Goal: Task Accomplishment & Management: Use online tool/utility

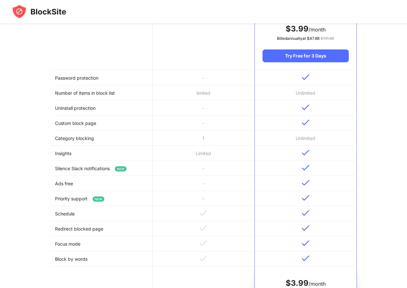
click at [194, 107] on td "-" at bounding box center [203, 108] width 102 height 15
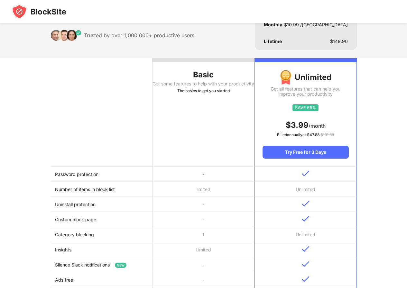
click at [199, 94] on div "The basics to get you started" at bounding box center [203, 91] width 102 height 6
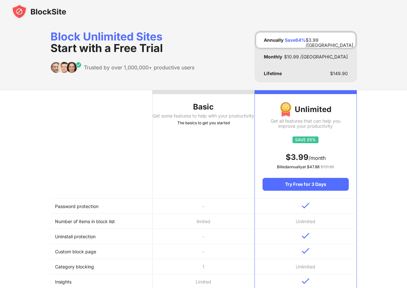
click at [121, 49] on span "Start with a Free Trial" at bounding box center [106, 47] width 112 height 13
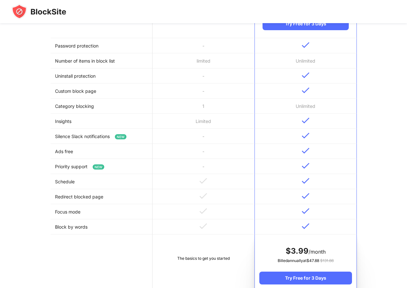
drag, startPoint x: 94, startPoint y: 155, endPoint x: 87, endPoint y: 108, distance: 47.7
click at [94, 154] on td "Ads free" at bounding box center [101, 151] width 102 height 15
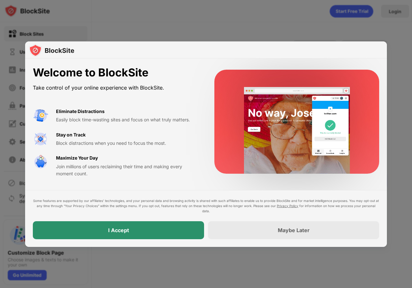
click at [189, 234] on div "I Accept" at bounding box center [118, 231] width 171 height 18
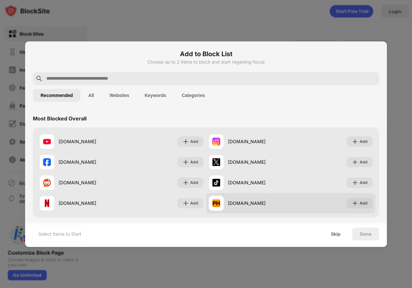
click at [352, 203] on img at bounding box center [354, 203] width 6 height 6
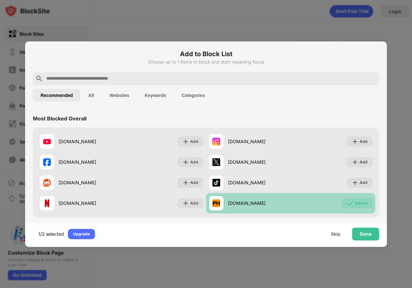
drag, startPoint x: 349, startPoint y: 204, endPoint x: 337, endPoint y: 206, distance: 12.4
click at [349, 204] on div "Added" at bounding box center [357, 203] width 31 height 10
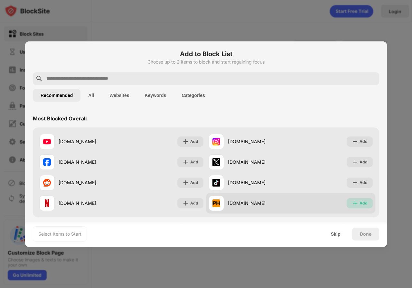
click at [359, 205] on div "Add" at bounding box center [363, 203] width 8 height 6
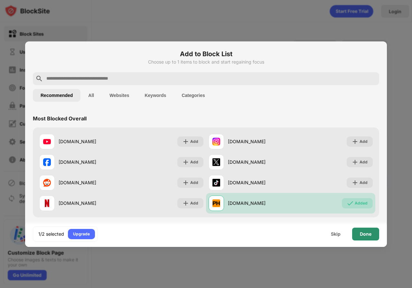
click at [369, 233] on div "Done" at bounding box center [366, 234] width 12 height 5
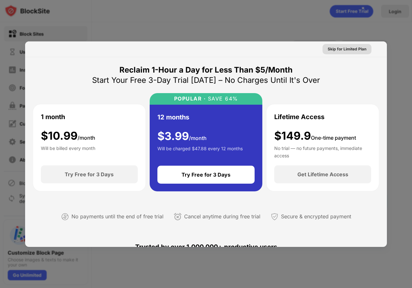
click at [344, 47] on div "Skip for Limited Plan" at bounding box center [346, 49] width 39 height 6
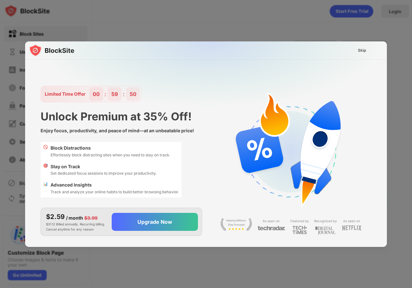
click at [344, 47] on div "Skip" at bounding box center [205, 50] width 361 height 18
click at [357, 50] on div "Skip" at bounding box center [361, 50] width 19 height 10
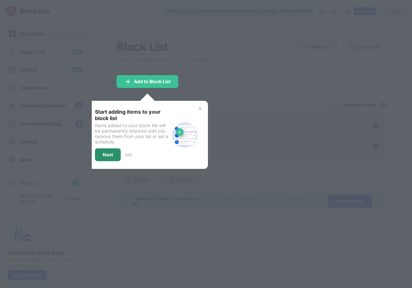
click at [103, 156] on div "Next" at bounding box center [108, 154] width 10 height 5
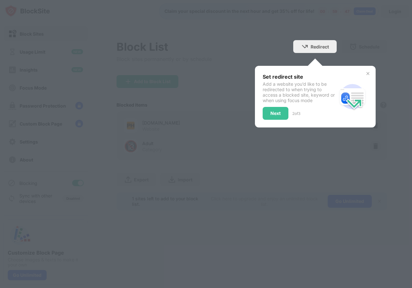
click at [277, 110] on div "Set redirect site Add a website you’d like to be redirected to when trying to a…" at bounding box center [299, 97] width 74 height 46
click at [277, 112] on div "Next" at bounding box center [275, 113] width 10 height 5
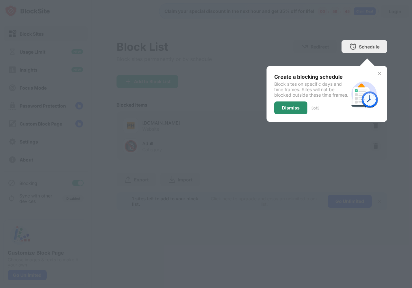
click at [289, 111] on div "Dismiss" at bounding box center [291, 107] width 18 height 5
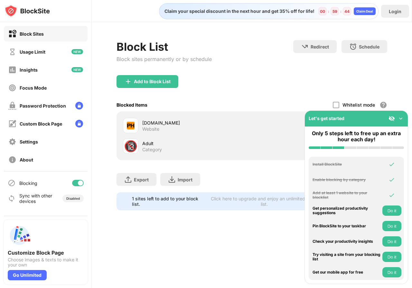
drag, startPoint x: 399, startPoint y: 118, endPoint x: 406, endPoint y: 128, distance: 11.8
click at [400, 119] on img at bounding box center [400, 118] width 6 height 6
